Goal: Task Accomplishment & Management: Manage account settings

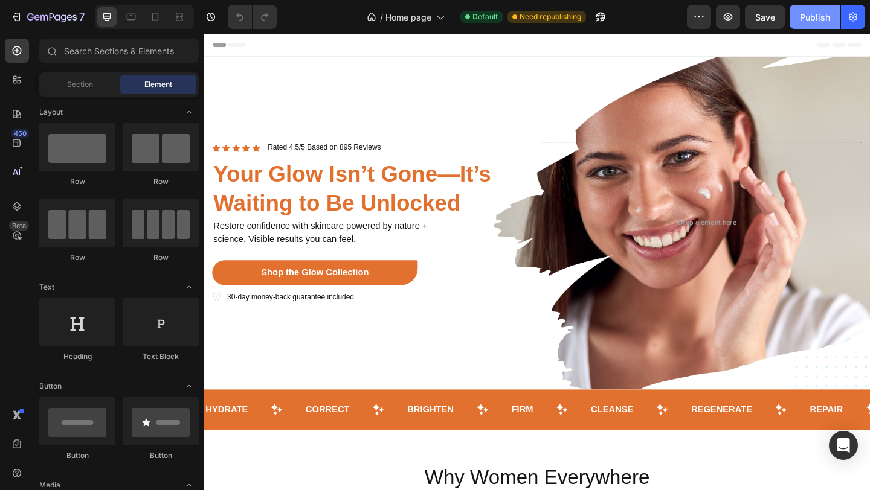
click at [810, 11] on div "Publish" at bounding box center [815, 17] width 30 height 13
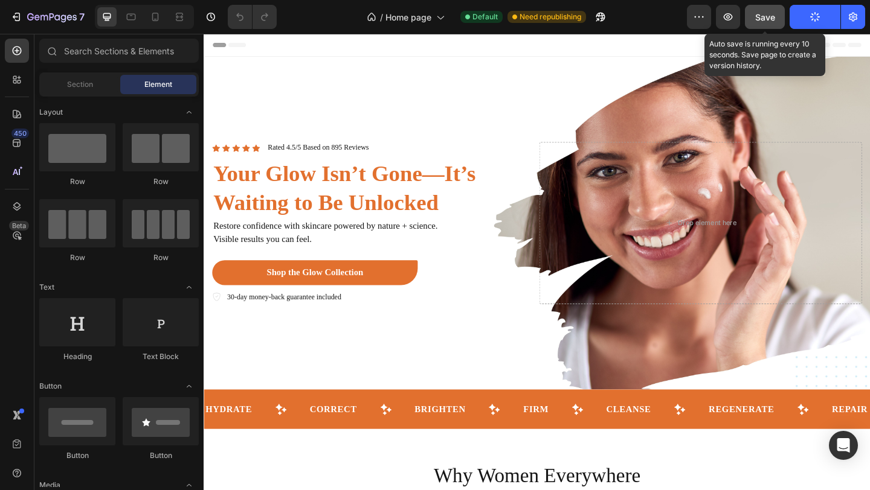
click at [762, 13] on span "Save" at bounding box center [765, 17] width 20 height 10
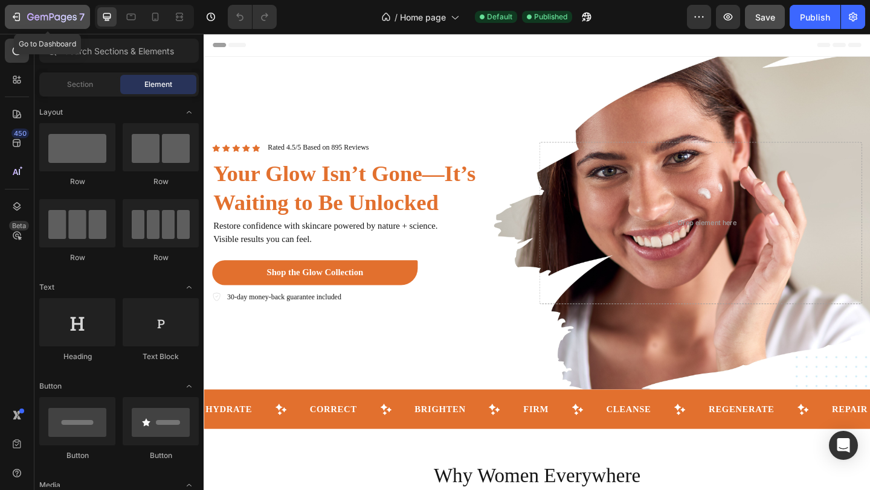
click at [29, 8] on button "7" at bounding box center [47, 17] width 85 height 24
click at [156, 13] on icon at bounding box center [155, 17] width 12 height 12
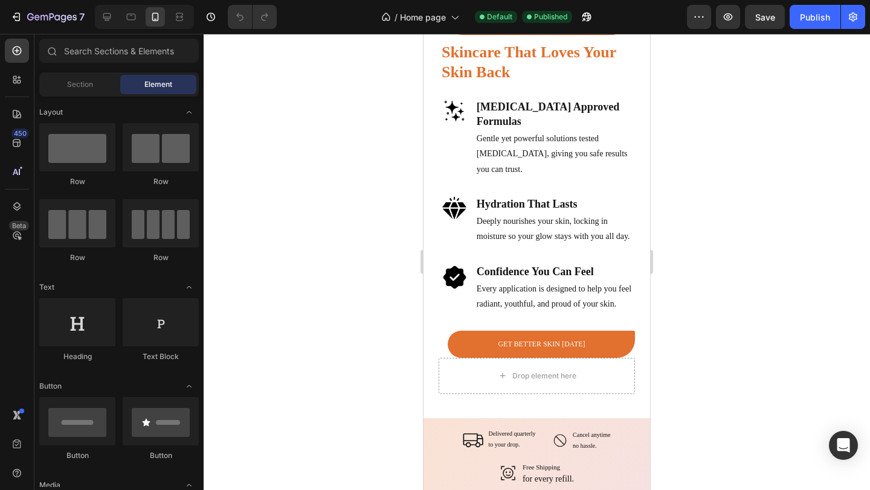
scroll to position [1812, 0]
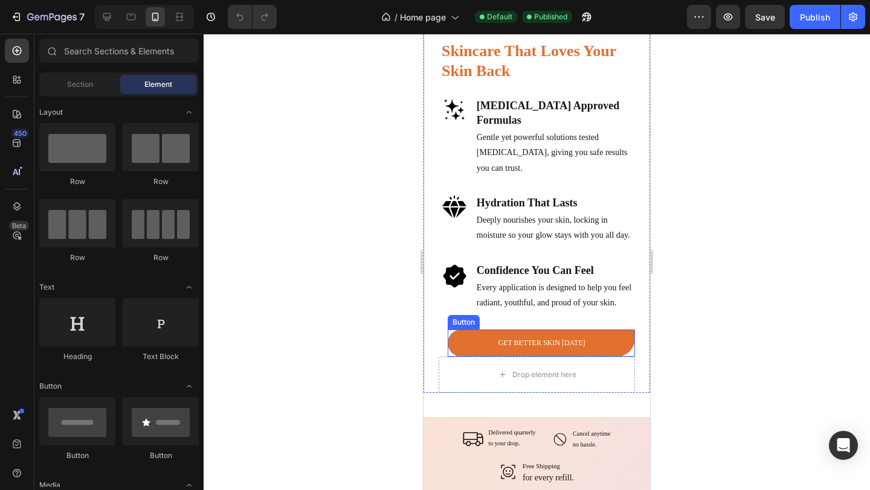
click at [513, 356] on button "GET BETTER SKIN [DATE]" at bounding box center [541, 343] width 187 height 27
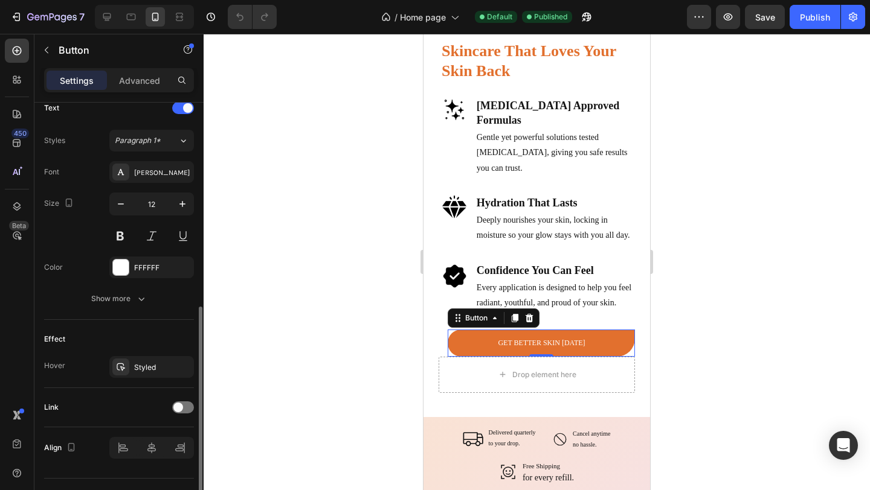
scroll to position [444, 0]
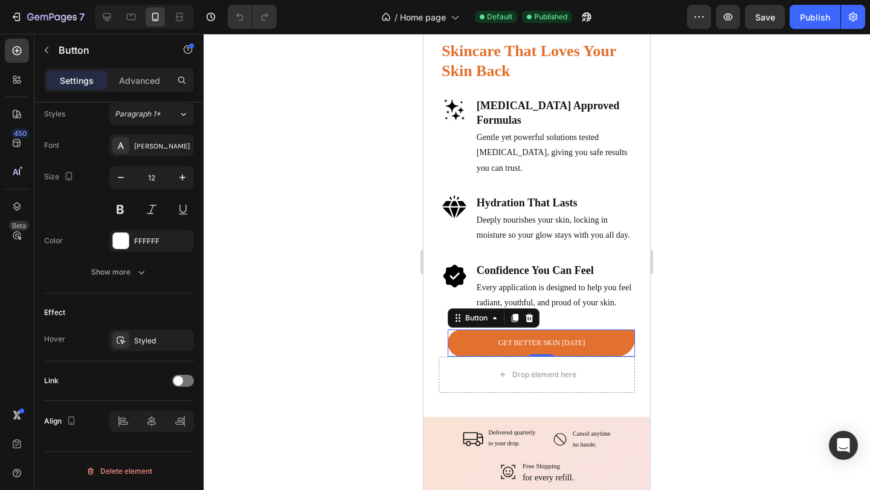
click at [606, 356] on button "GET BETTER SKIN [DATE]" at bounding box center [541, 343] width 187 height 27
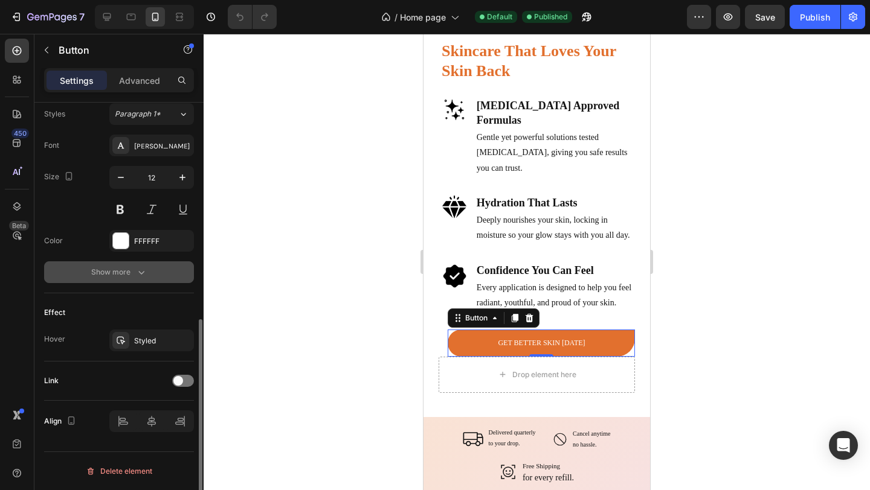
click at [127, 271] on div "Show more" at bounding box center [119, 272] width 56 height 12
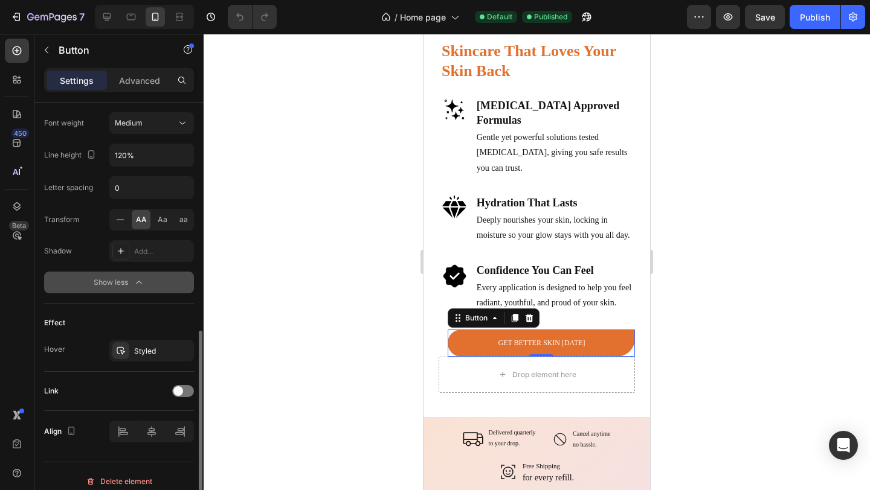
scroll to position [603, 0]
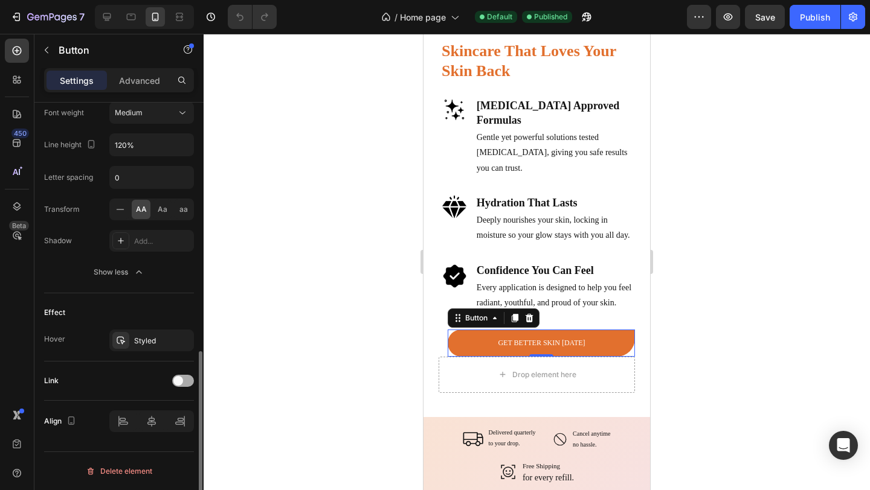
click at [186, 383] on div at bounding box center [183, 381] width 22 height 12
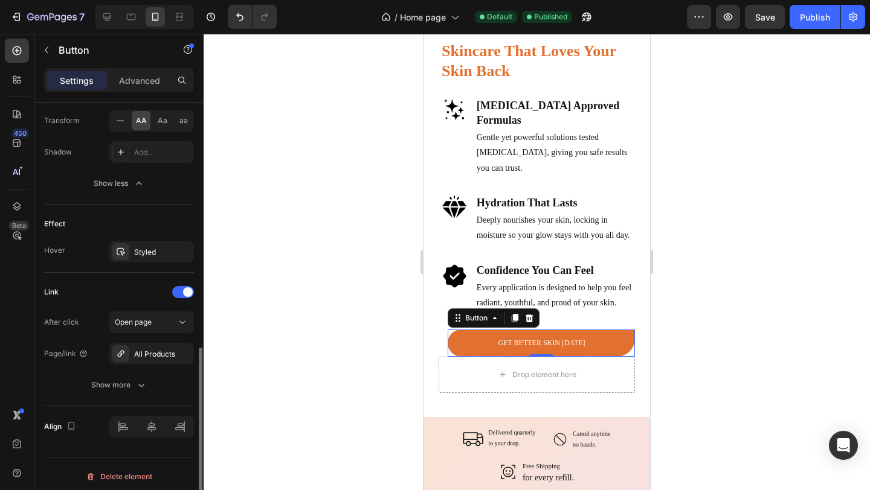
scroll to position [698, 0]
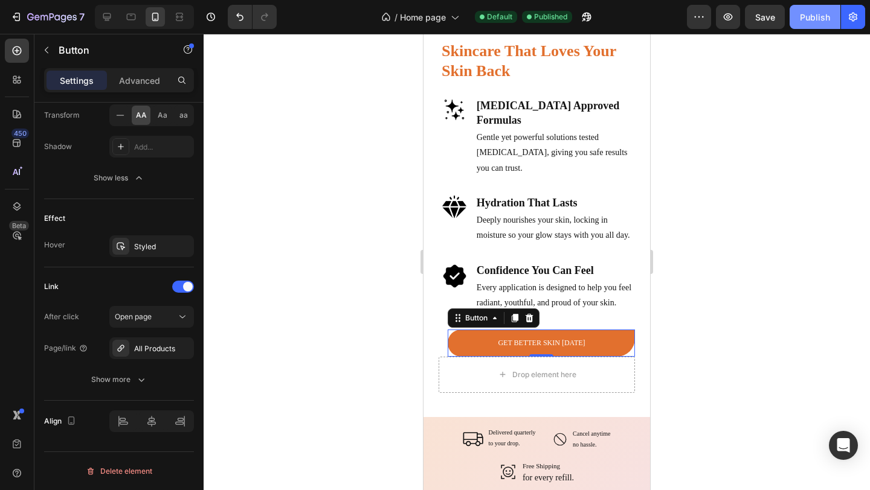
click at [826, 21] on div "Publish" at bounding box center [815, 17] width 30 height 13
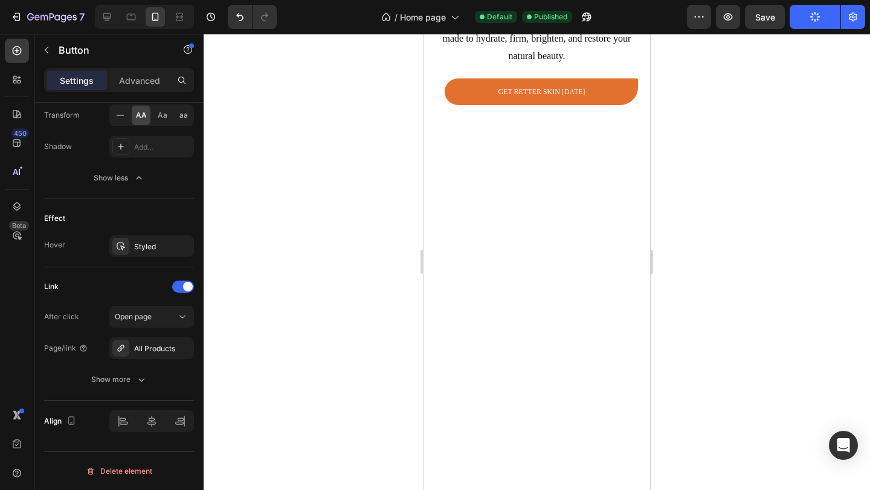
scroll to position [0, 0]
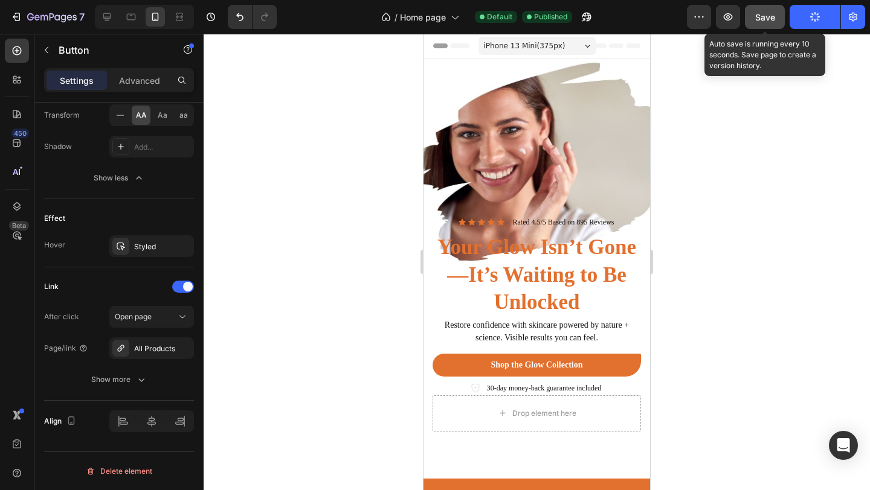
click at [766, 14] on span "Save" at bounding box center [765, 17] width 20 height 10
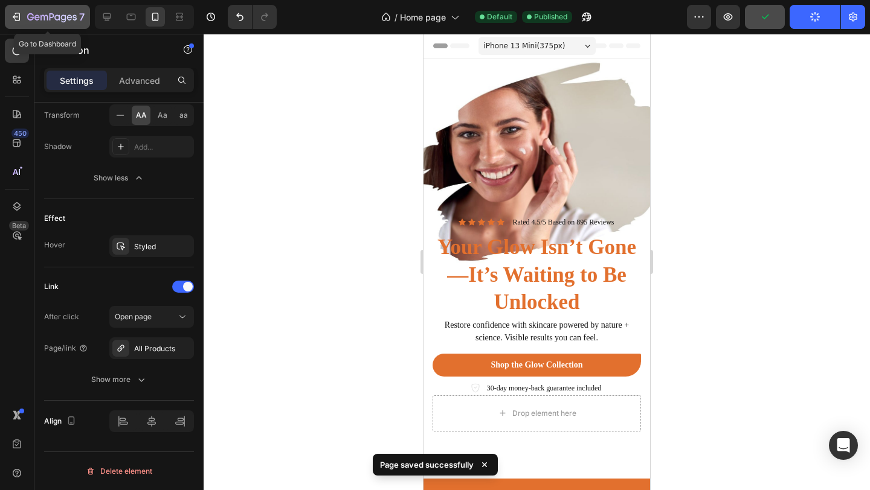
click at [26, 17] on div "7" at bounding box center [47, 17] width 74 height 14
